Goal: Check status: Check status

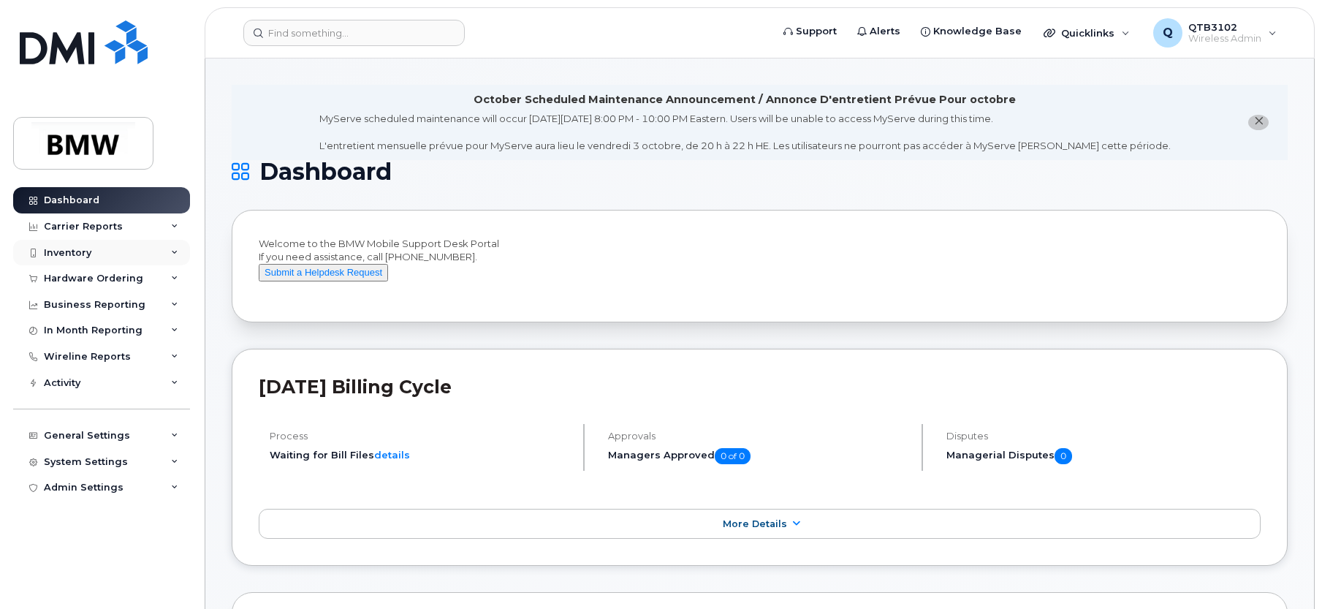
click at [99, 251] on div "Inventory" at bounding box center [101, 253] width 177 height 26
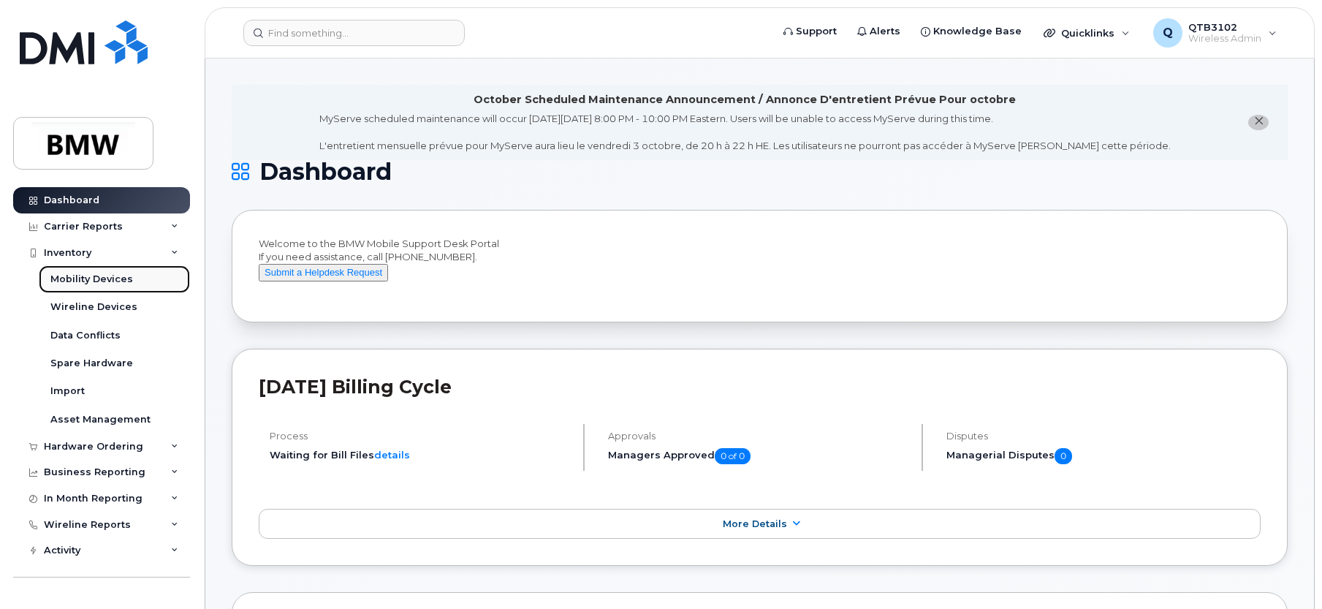
click at [102, 277] on div "Mobility Devices" at bounding box center [91, 279] width 83 height 13
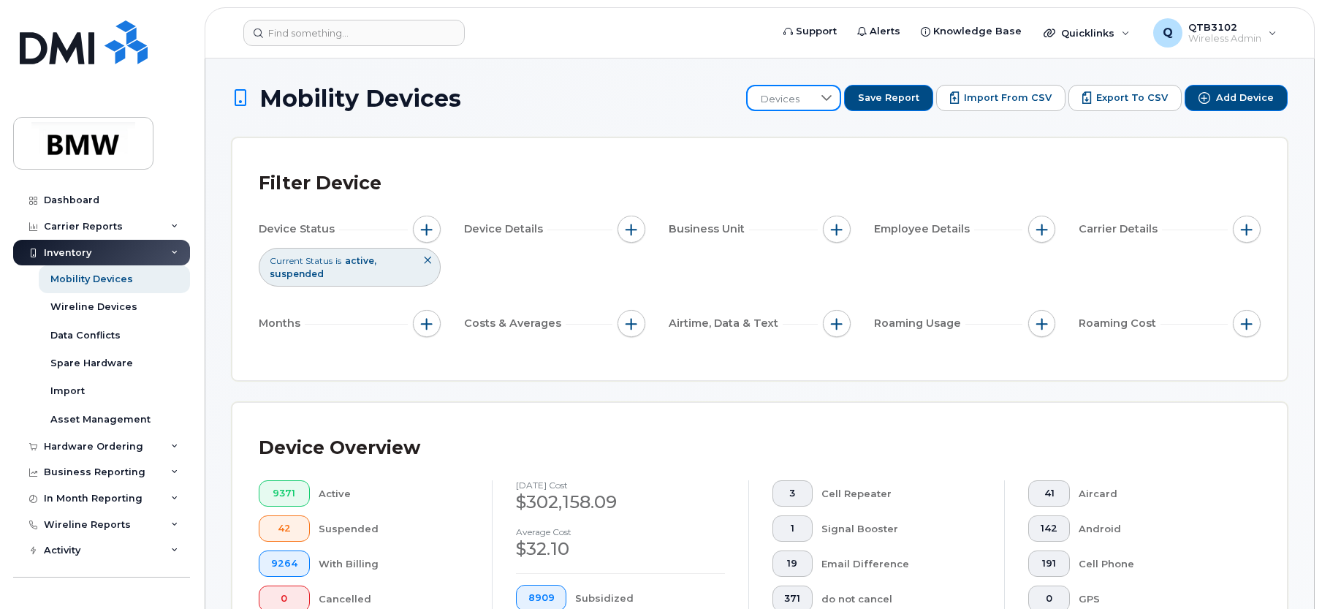
click at [813, 106] on span "Devices" at bounding box center [780, 99] width 65 height 26
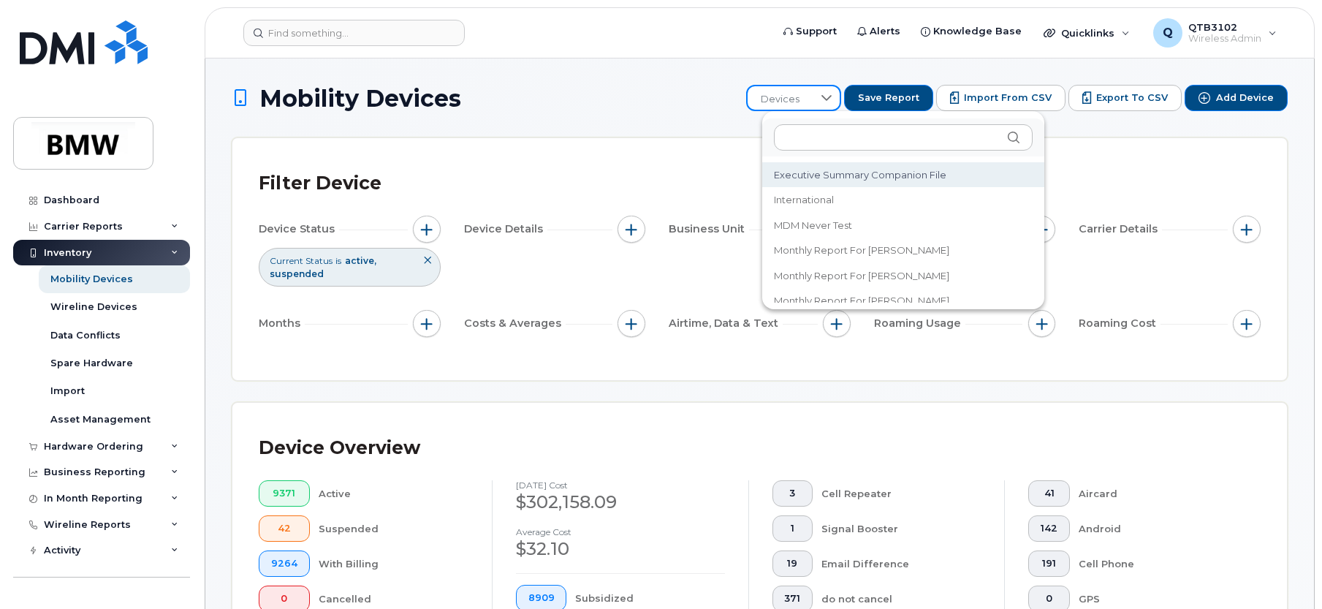
click at [660, 87] on h1 "Mobility Devices" at bounding box center [485, 98] width 507 height 26
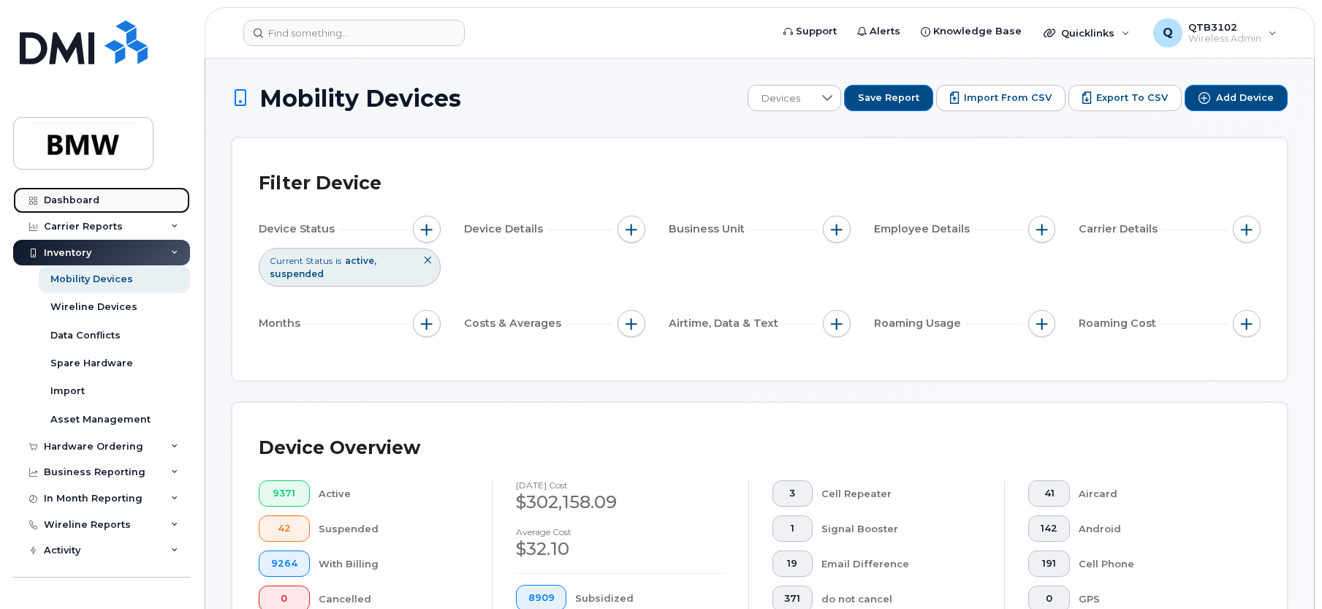
click at [60, 204] on div "Dashboard" at bounding box center [72, 200] width 56 height 12
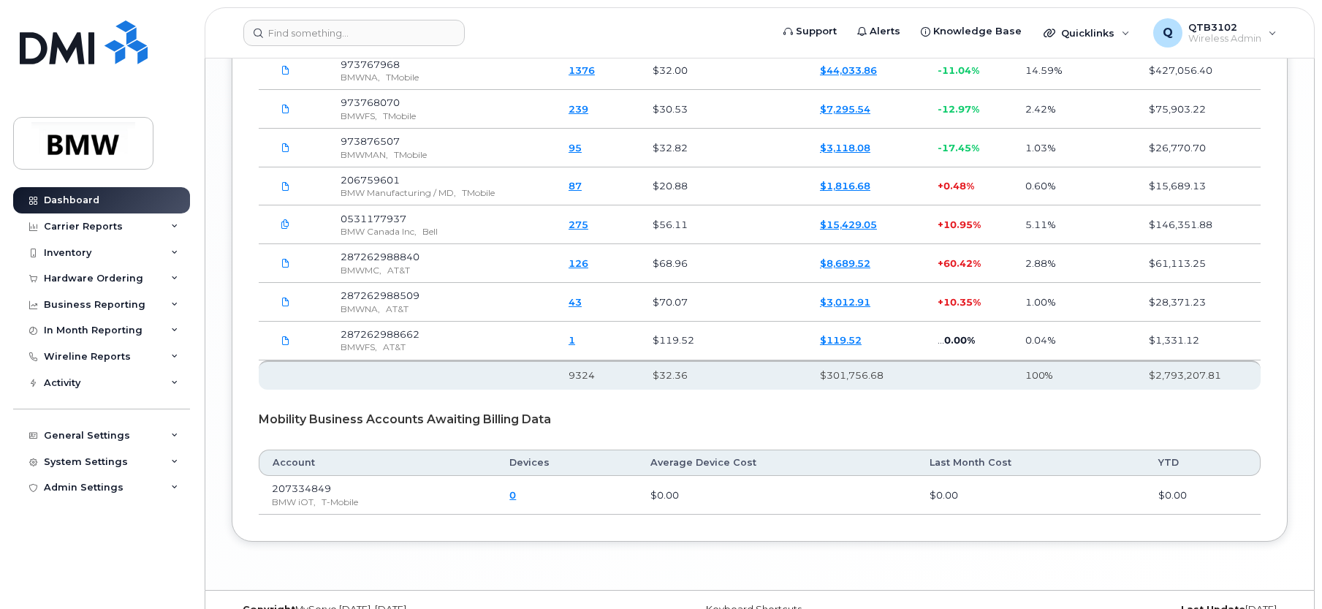
scroll to position [2375, 0]
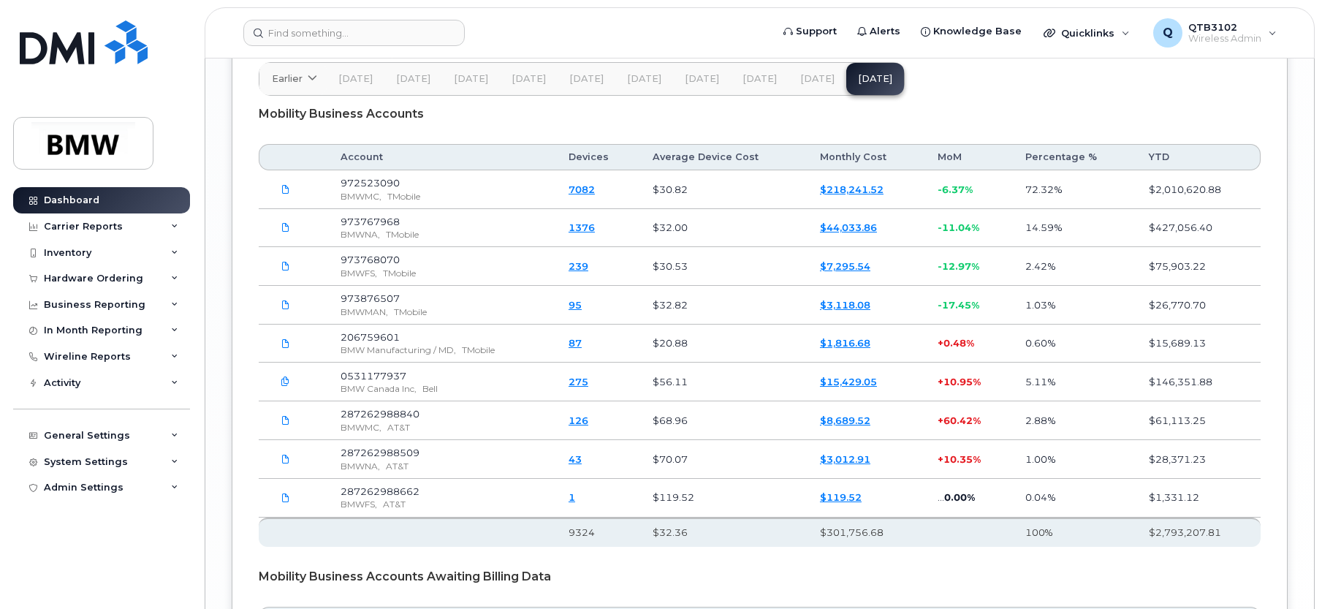
click at [702, 85] on span "[DATE]" at bounding box center [702, 79] width 34 height 12
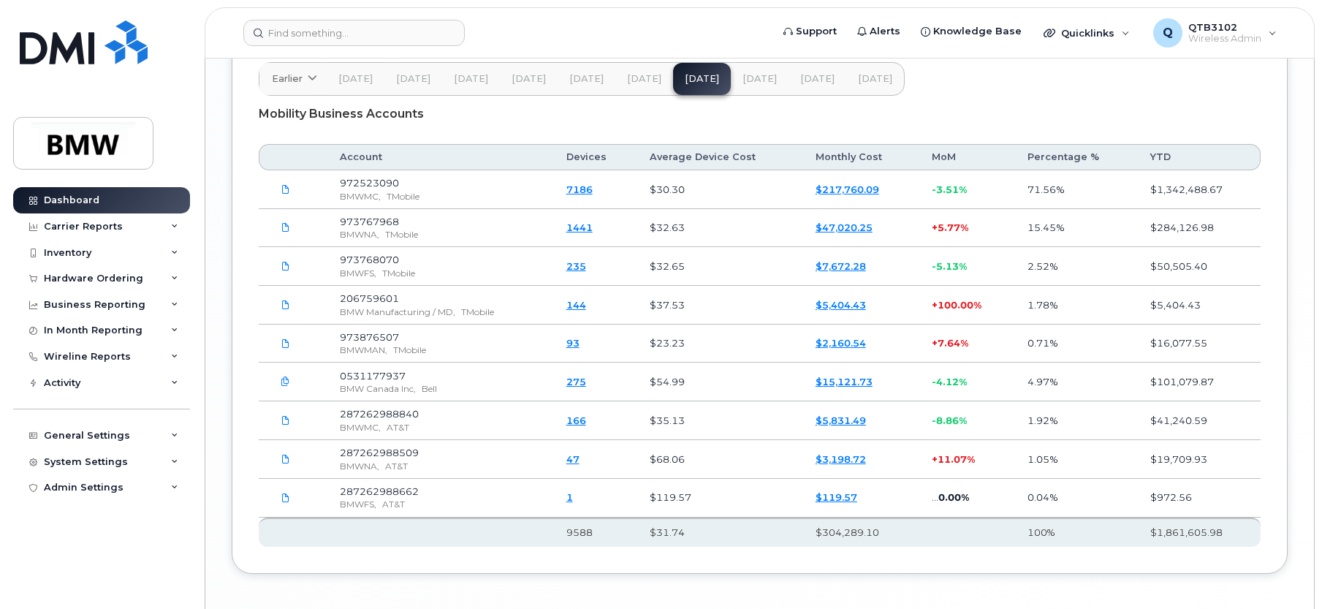
click at [744, 85] on span "[DATE]" at bounding box center [759, 79] width 34 height 12
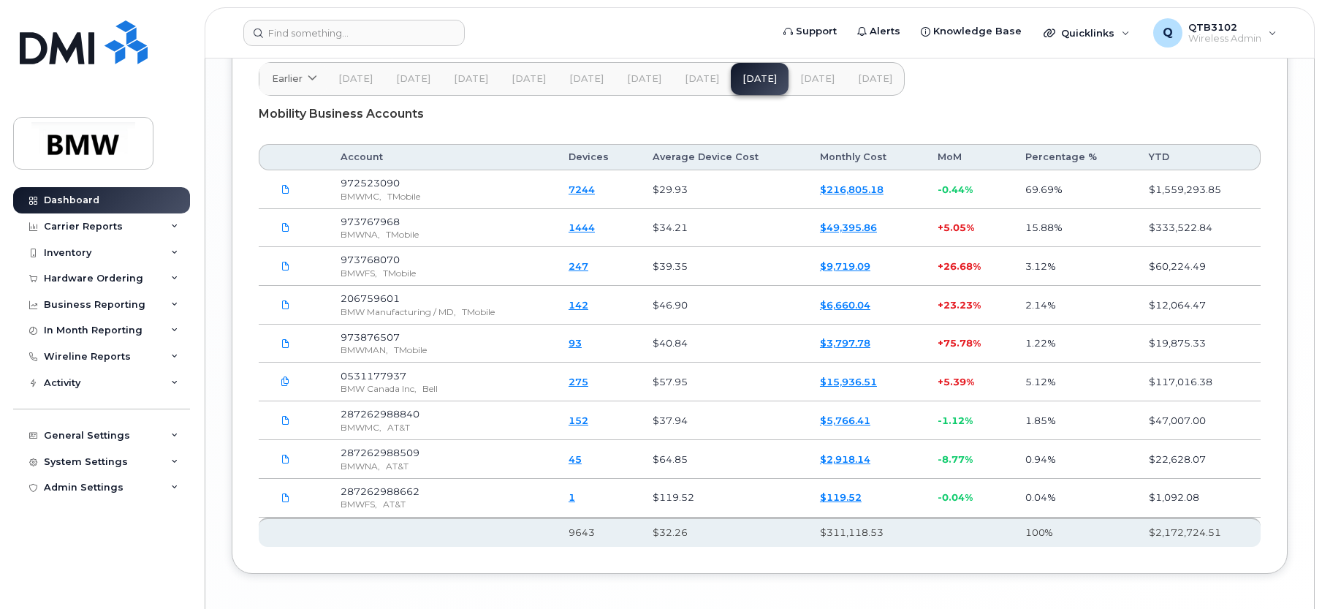
click at [818, 85] on span "[DATE]" at bounding box center [817, 79] width 34 height 12
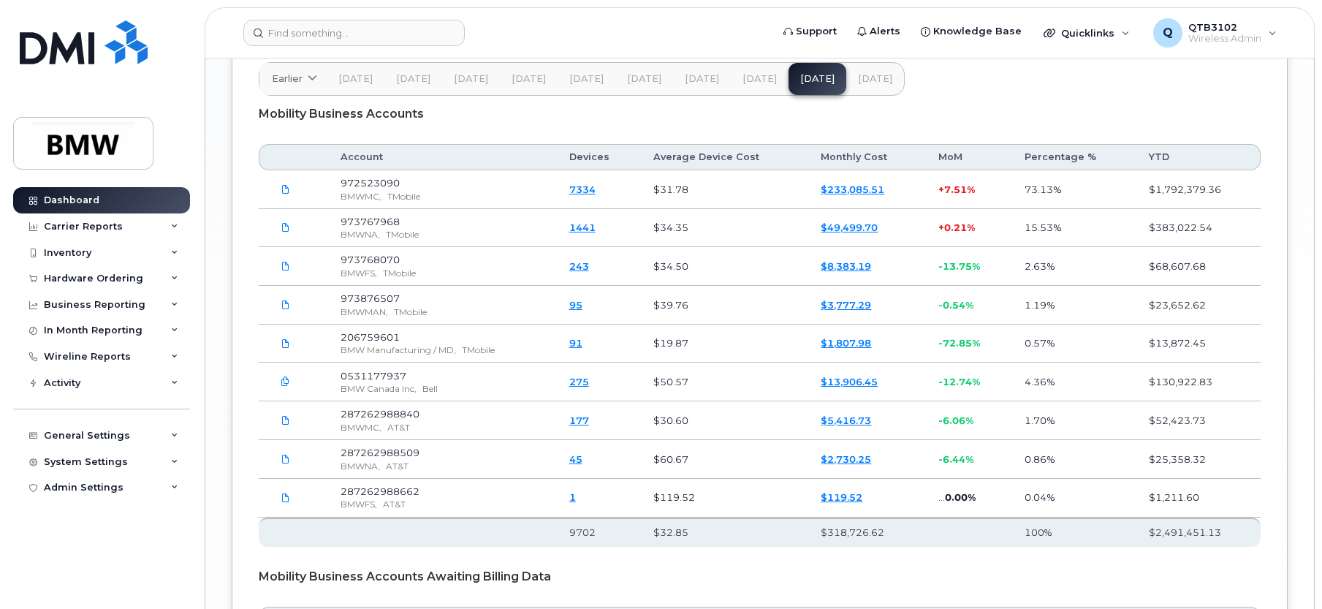
click at [889, 95] on button "[DATE]" at bounding box center [875, 79] width 58 height 32
